Goal: Task Accomplishment & Management: Use online tool/utility

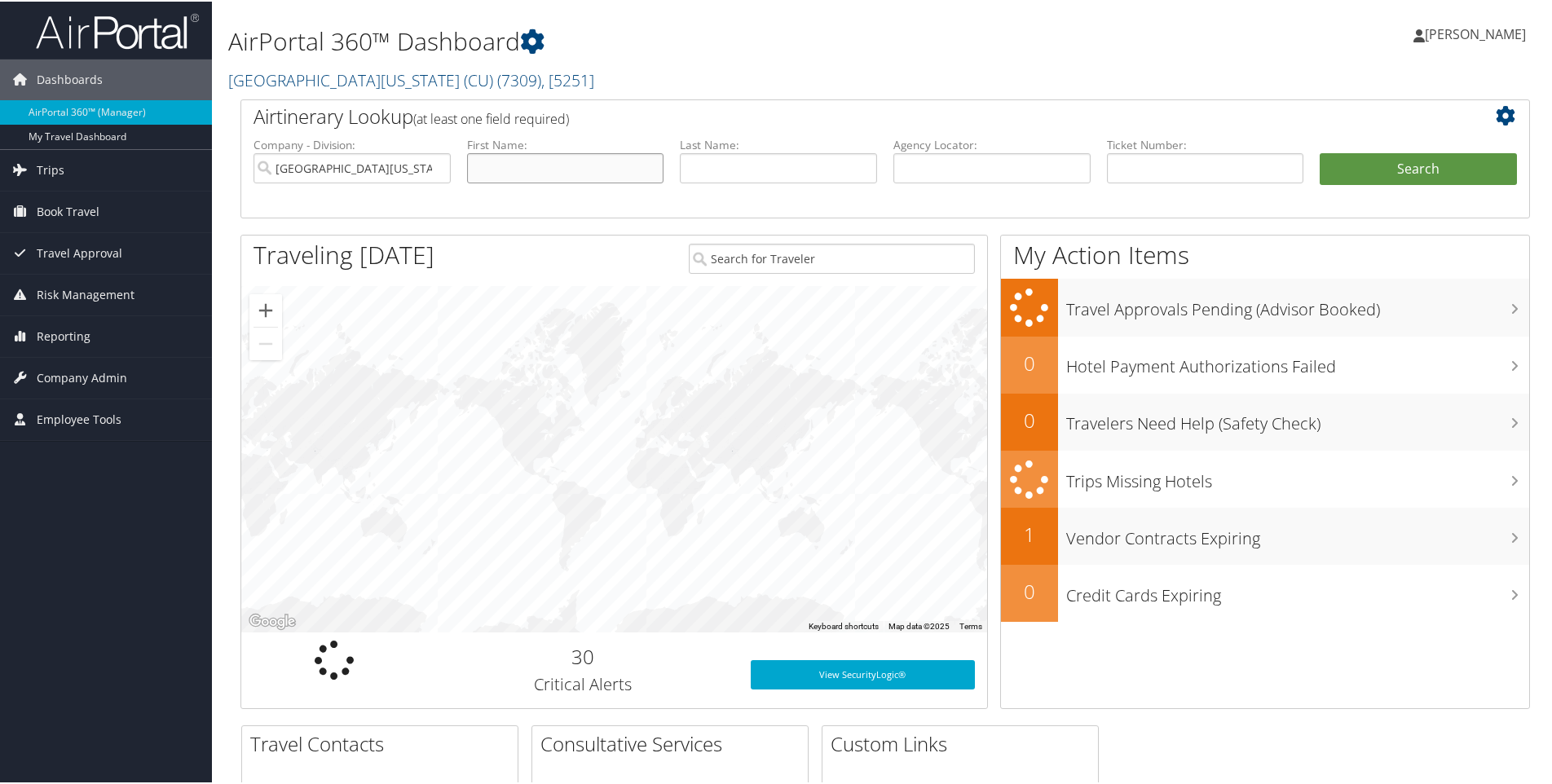
click at [578, 172] on input "text" at bounding box center [566, 167] width 198 height 30
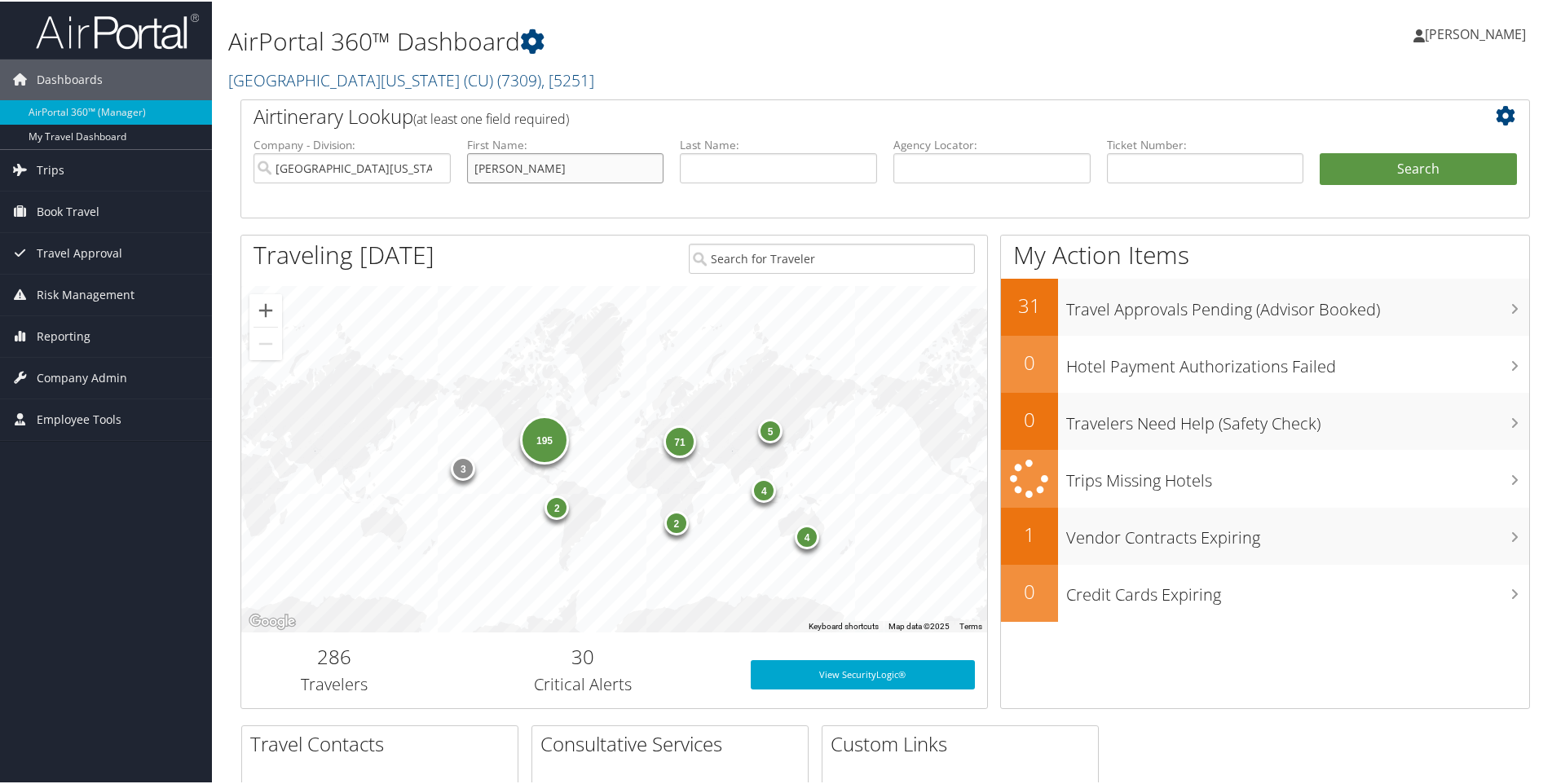
type input "[PERSON_NAME]"
click at [1411, 158] on button "Search" at bounding box center [1418, 168] width 198 height 33
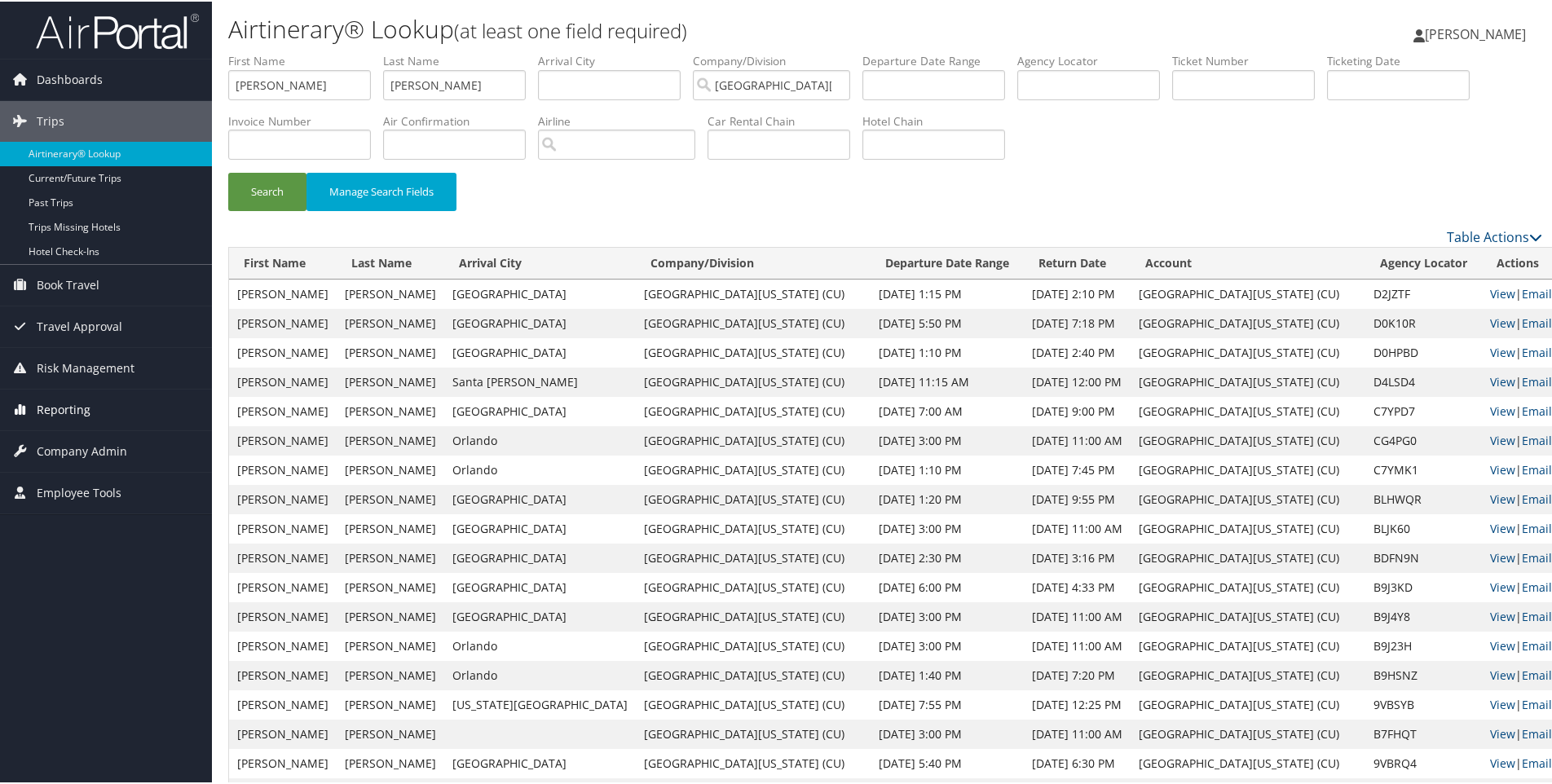
click at [55, 400] on span "Reporting" at bounding box center [64, 408] width 54 height 41
click at [68, 402] on span "Reporting" at bounding box center [64, 408] width 54 height 41
click at [99, 564] on span "Employee Tools" at bounding box center [79, 565] width 85 height 41
click at [65, 74] on span "Dashboards" at bounding box center [70, 78] width 66 height 41
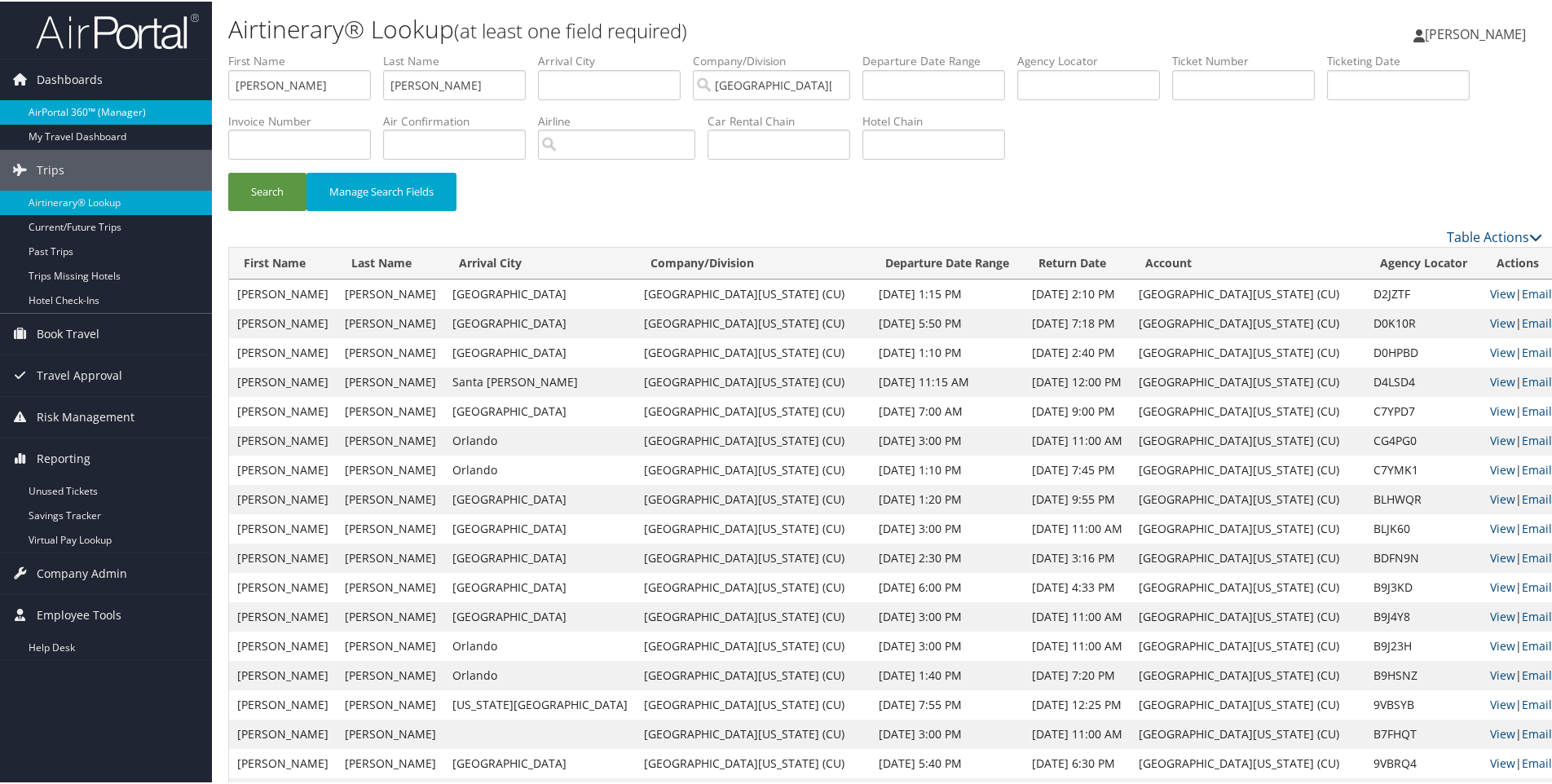
click at [75, 103] on link "AirPortal 360™ (Manager)" at bounding box center [106, 111] width 212 height 25
